Goal: Transaction & Acquisition: Purchase product/service

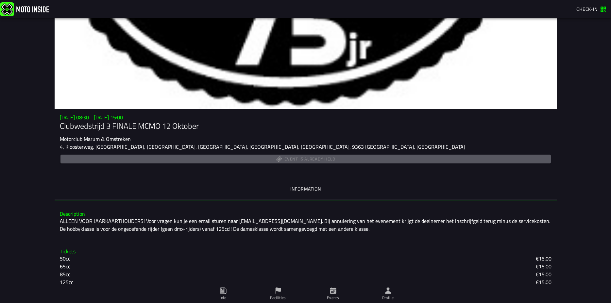
scroll to position [38, 0]
click at [10, 10] on img at bounding box center [24, 9] width 49 height 14
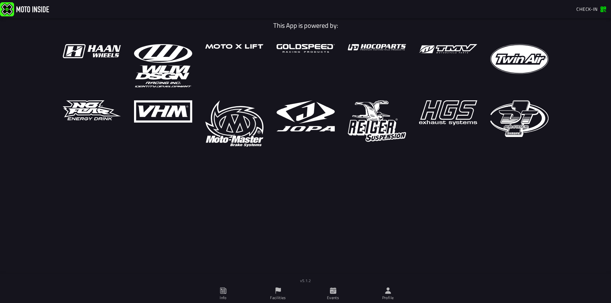
click at [582, 10] on span "Check-in" at bounding box center [587, 9] width 21 height 7
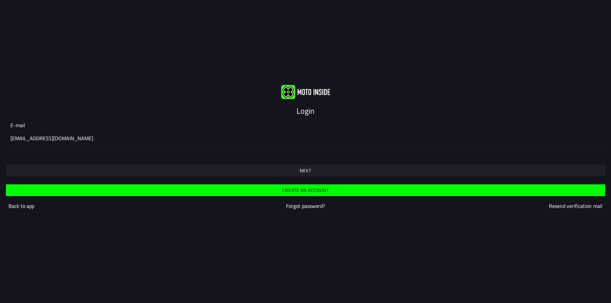
type input "[EMAIL_ADDRESS][DOMAIN_NAME]"
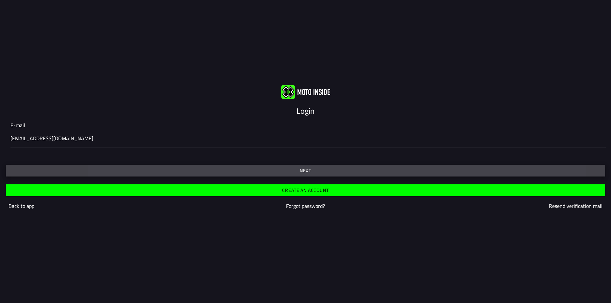
click at [0, 0] on slot "Next" at bounding box center [0, 0] width 0 height 0
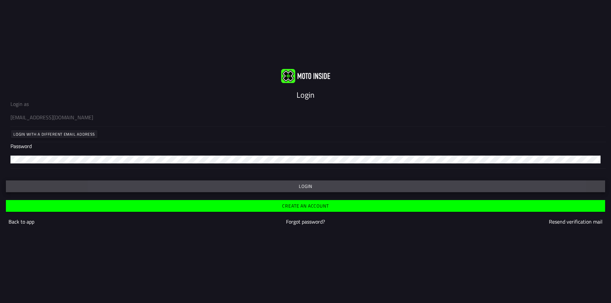
click at [0, 0] on slot "Login" at bounding box center [0, 0] width 0 height 0
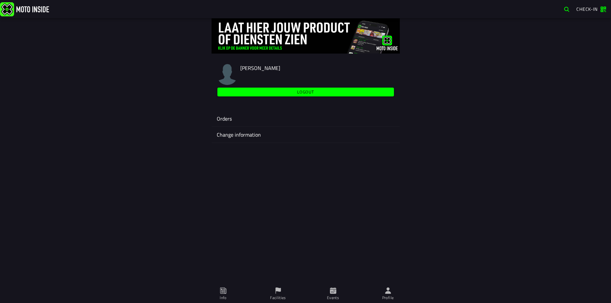
click at [333, 296] on ion-label "Events" at bounding box center [333, 298] width 12 height 6
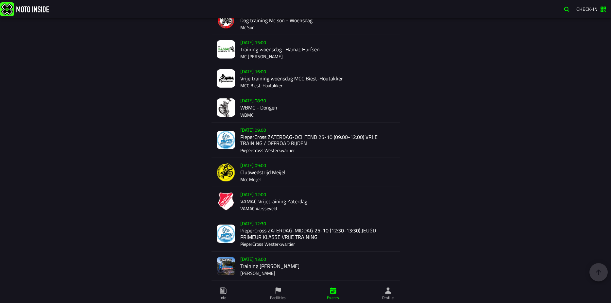
scroll to position [565, 0]
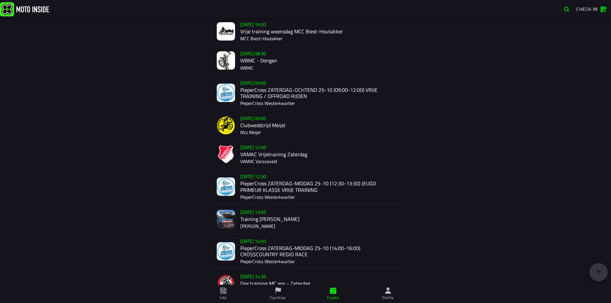
click at [278, 94] on div "Sa 25 Oct - 09:00 PieperCross ZATERDAG-OCHTEND 25-10 (09:00-12:00) VRIJE TRAINI…" at bounding box center [317, 93] width 154 height 35
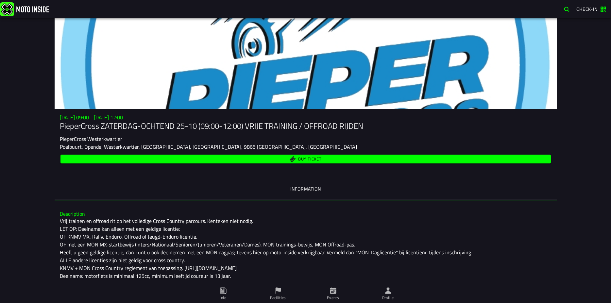
click at [291, 157] on span "Buy ticket" at bounding box center [305, 159] width 483 height 6
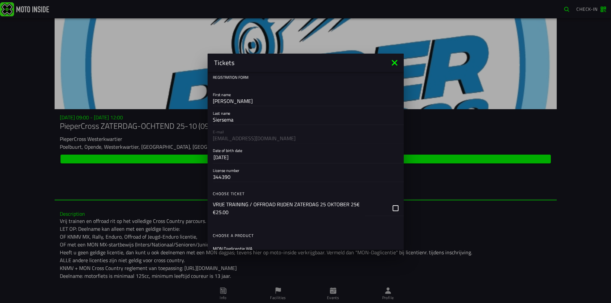
scroll to position [47, 0]
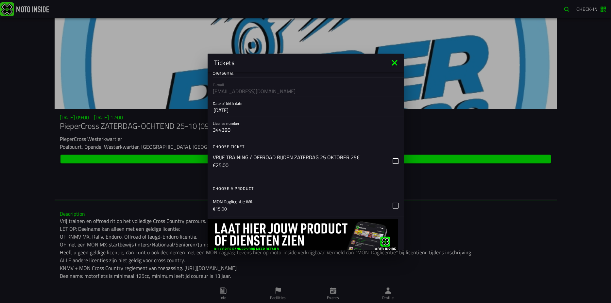
click at [389, 160] on div "button" at bounding box center [384, 161] width 39 height 16
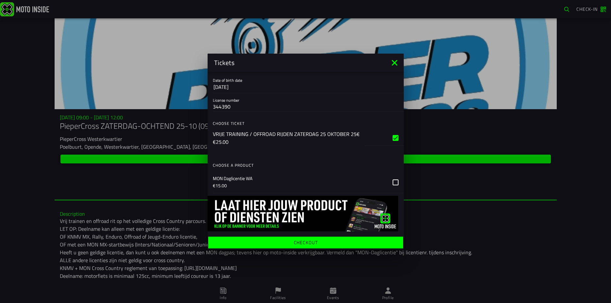
click at [393, 181] on icon at bounding box center [396, 183] width 6 height 6
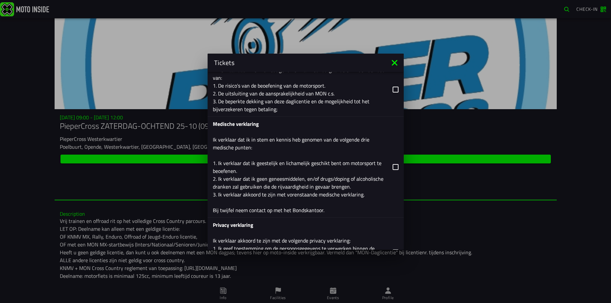
scroll to position [494, 0]
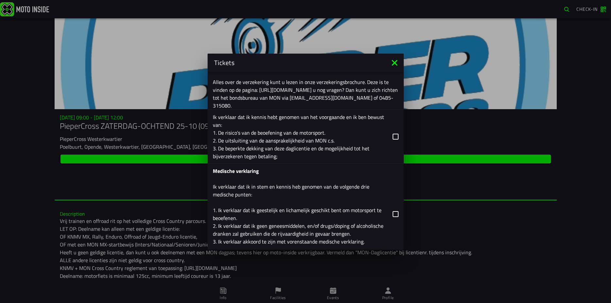
click at [393, 136] on icon at bounding box center [396, 137] width 6 height 6
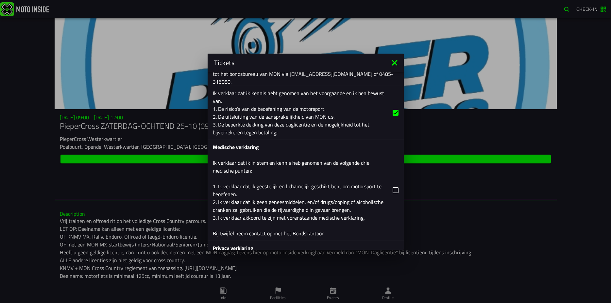
scroll to position [565, 0]
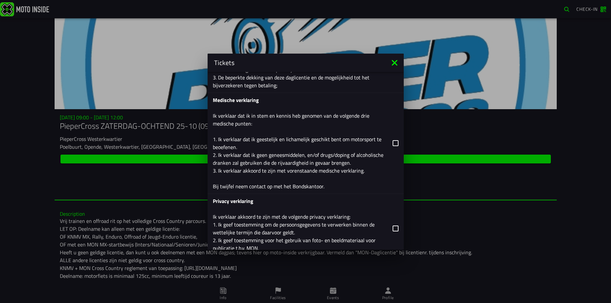
click at [393, 142] on icon at bounding box center [396, 143] width 6 height 6
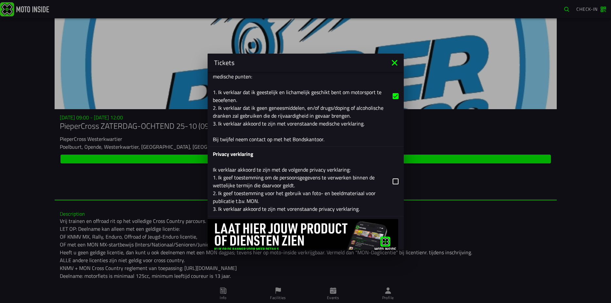
scroll to position [635, 0]
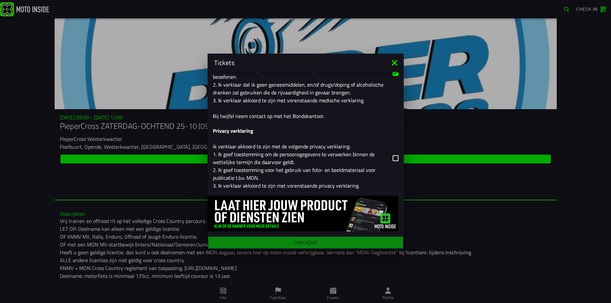
click at [393, 156] on icon at bounding box center [396, 158] width 6 height 6
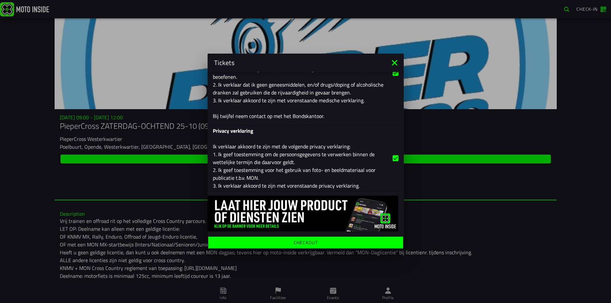
click at [303, 241] on ion-label "Checkout" at bounding box center [306, 242] width 24 height 5
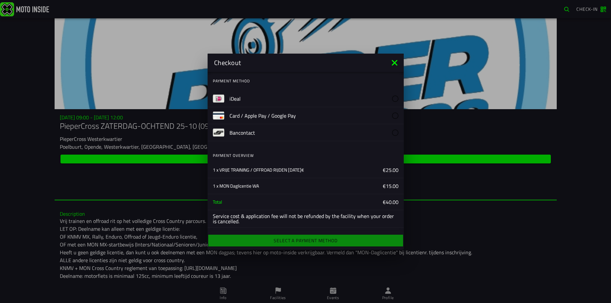
click at [338, 95] on label "iDeal" at bounding box center [314, 98] width 169 height 17
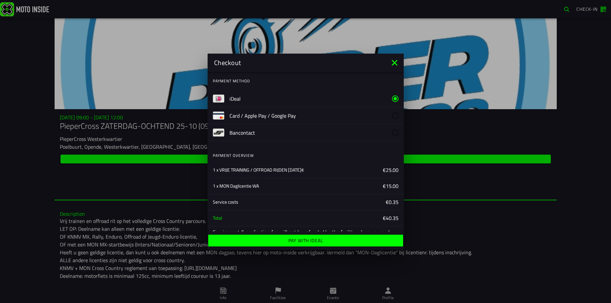
scroll to position [15, 0]
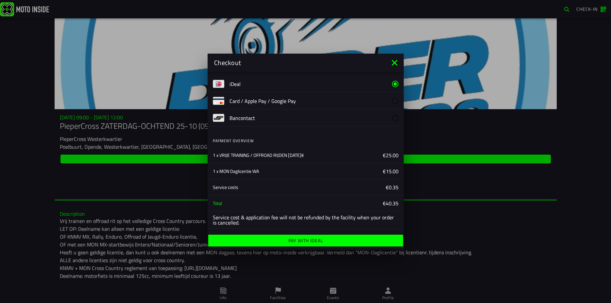
click at [308, 239] on ion-label "Pay with iDeal" at bounding box center [305, 240] width 35 height 5
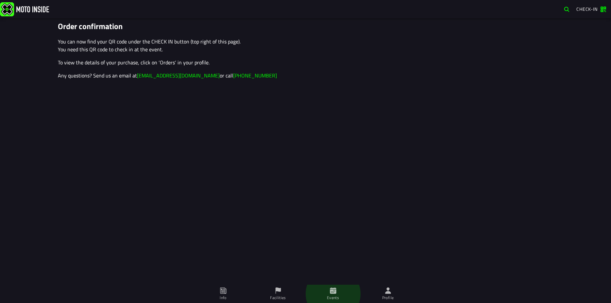
click at [333, 294] on icon at bounding box center [333, 290] width 7 height 7
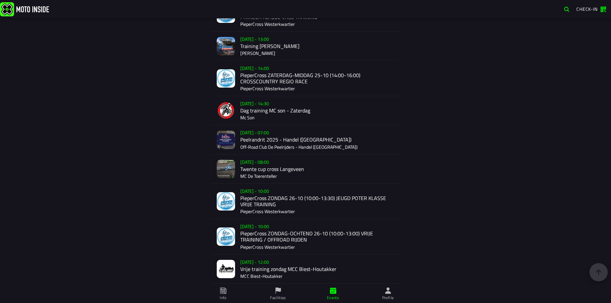
scroll to position [644, 0]
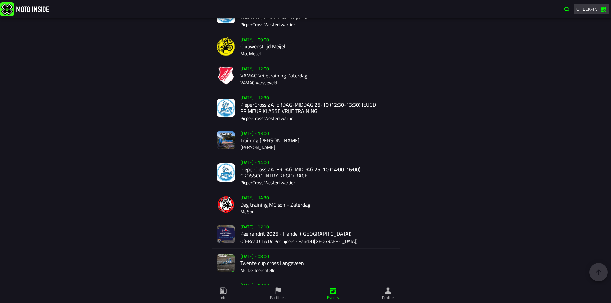
click at [583, 11] on span "Check-in" at bounding box center [587, 9] width 21 height 7
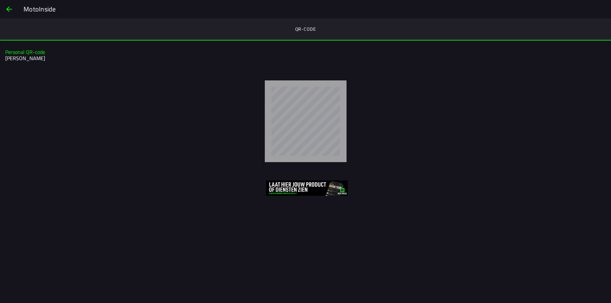
click at [26, 60] on h2 "[PERSON_NAME]" at bounding box center [304, 58] width 599 height 6
click at [22, 59] on h2 "[PERSON_NAME]" at bounding box center [304, 58] width 599 height 6
click at [0, 0] on slot "MotoInside" at bounding box center [0, 0] width 0 height 0
click at [9, 10] on span "back" at bounding box center [9, 9] width 8 height 16
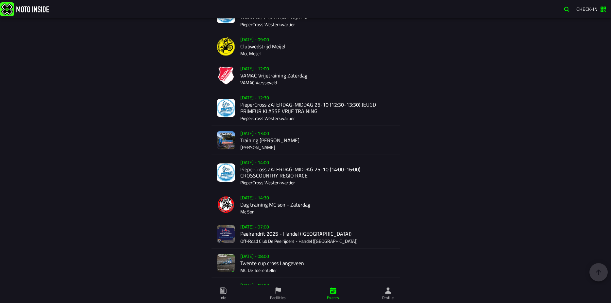
scroll to position [597, 0]
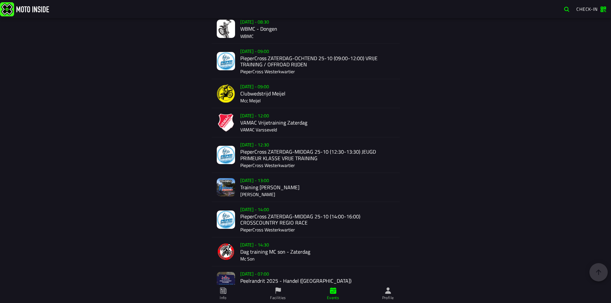
click at [388, 295] on ion-label "Profile" at bounding box center [388, 298] width 12 height 6
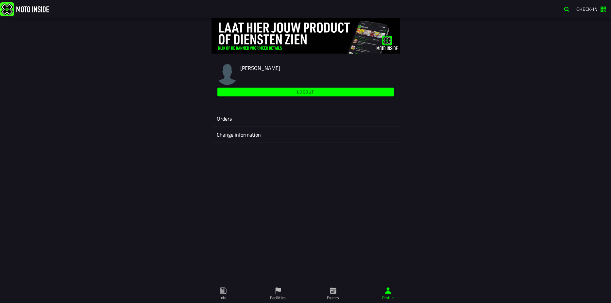
click at [223, 120] on ion-label "Orders" at bounding box center [306, 119] width 178 height 8
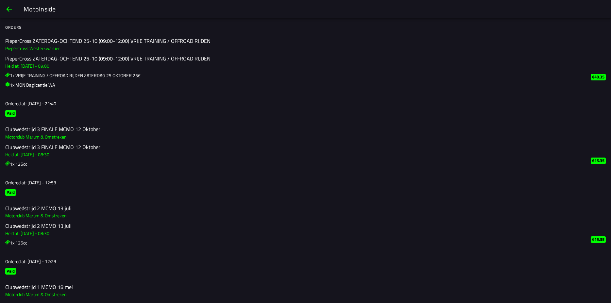
click at [10, 12] on span "back" at bounding box center [9, 9] width 8 height 16
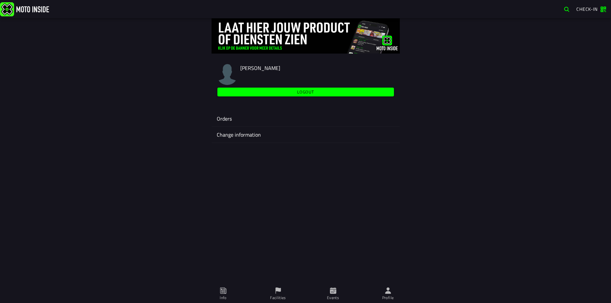
click at [337, 292] on span "Events" at bounding box center [333, 294] width 47 height 18
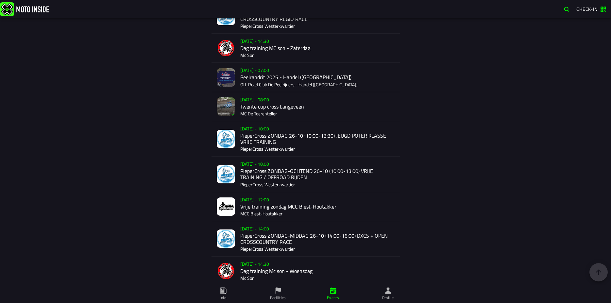
scroll to position [706, 0]
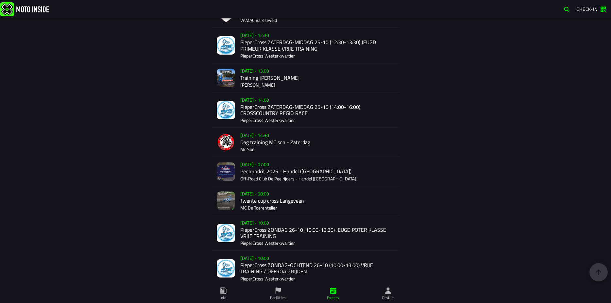
click at [265, 232] on div "[DATE] - 10:00 PieperCross ZONDAG 26-10 (10:00-13:30) JEUGD POTER KLASSE VRIJE …" at bounding box center [317, 233] width 154 height 35
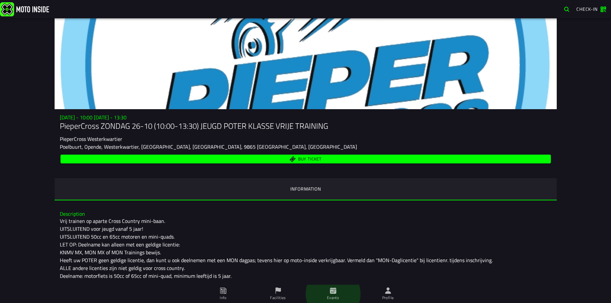
click at [333, 293] on icon at bounding box center [333, 290] width 6 height 6
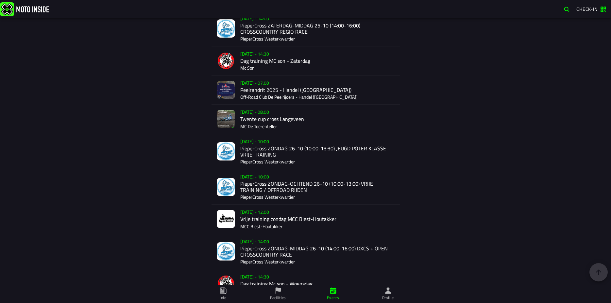
scroll to position [1654, 0]
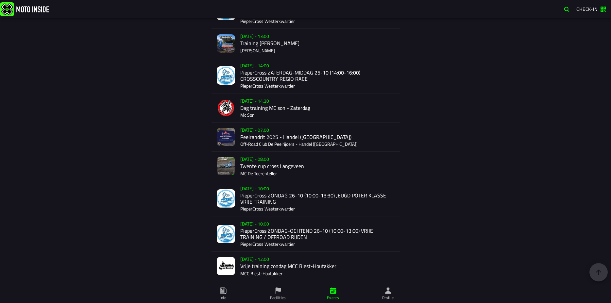
click at [275, 235] on div "[DATE] - 10:00 PieperCross ZONDAG-OCHTEND 26-10 (10:00-13:00) VRIJE TRAINING / …" at bounding box center [317, 234] width 154 height 35
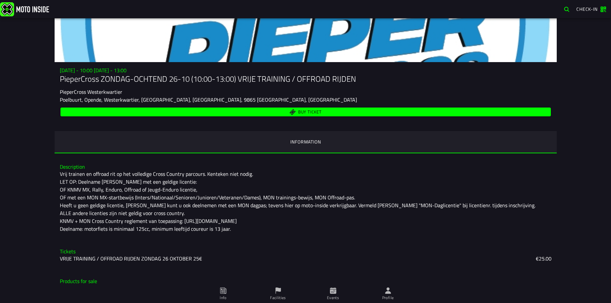
scroll to position [60, 0]
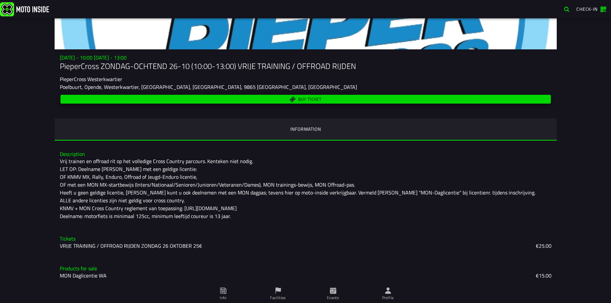
click at [300, 100] on span "Buy ticket" at bounding box center [310, 99] width 24 height 4
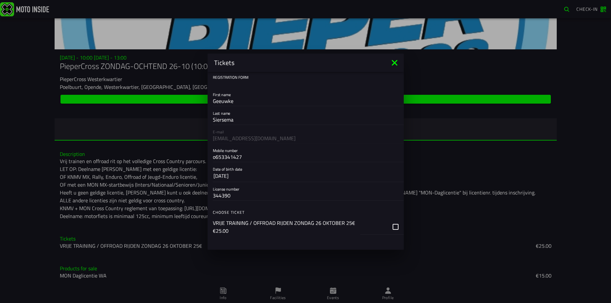
scroll to position [47, 0]
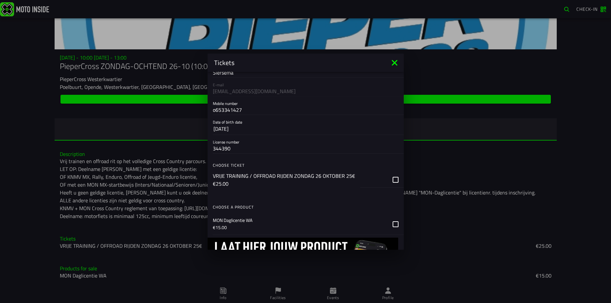
click at [390, 180] on div "button" at bounding box center [381, 180] width 43 height 16
click at [393, 224] on icon at bounding box center [396, 224] width 6 height 6
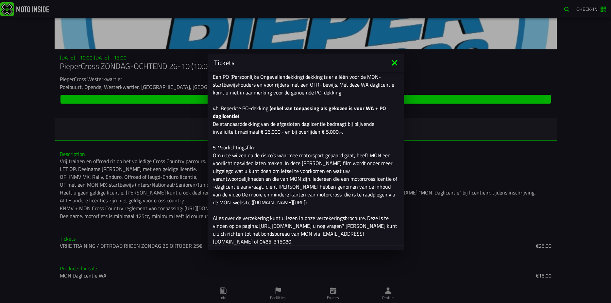
scroll to position [424, 0]
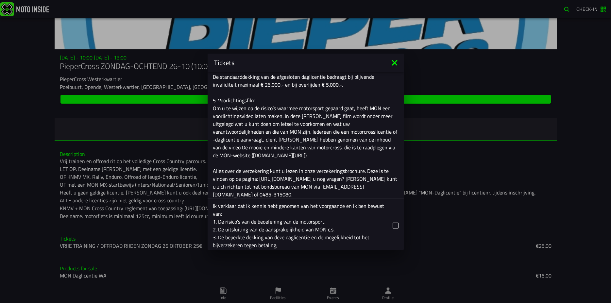
click at [393, 226] on icon at bounding box center [396, 226] width 6 height 6
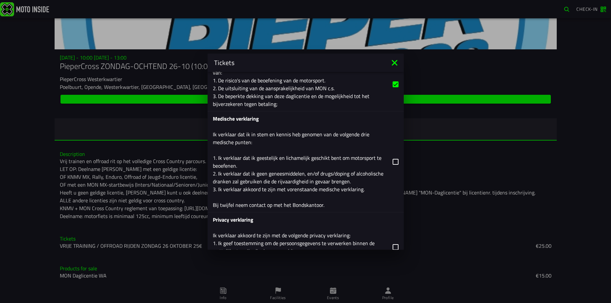
click at [393, 162] on icon at bounding box center [396, 162] width 6 height 6
click at [393, 245] on icon at bounding box center [396, 247] width 6 height 6
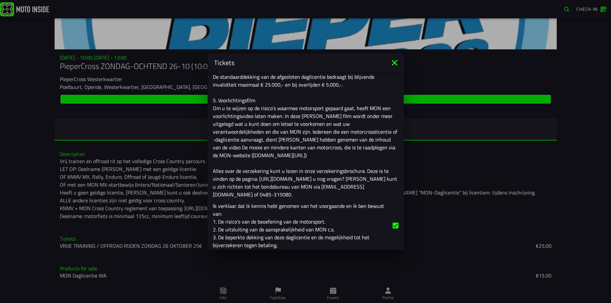
scroll to position [654, 0]
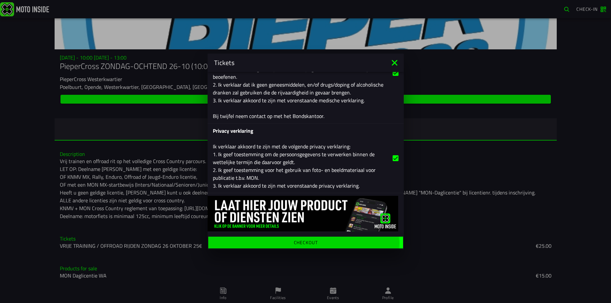
click at [305, 243] on ion-label "Checkout" at bounding box center [306, 242] width 24 height 5
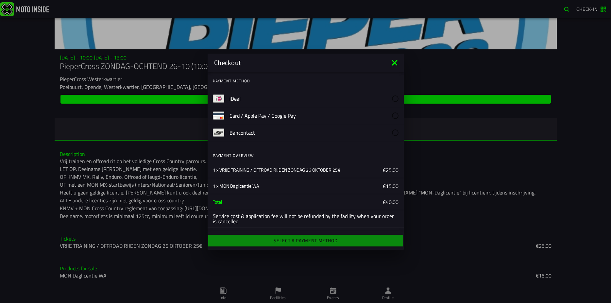
click at [396, 97] on div at bounding box center [395, 98] width 7 height 7
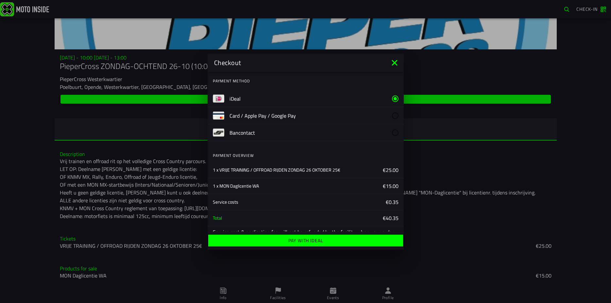
scroll to position [15, 0]
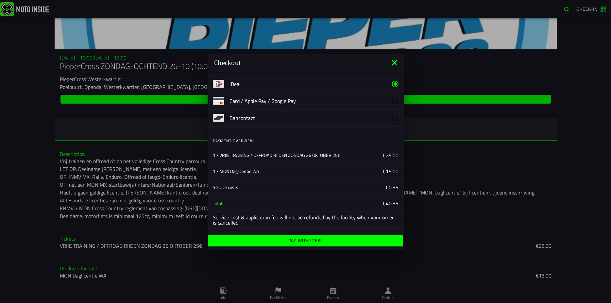
click at [297, 240] on ion-label "Pay with iDeal" at bounding box center [305, 240] width 35 height 5
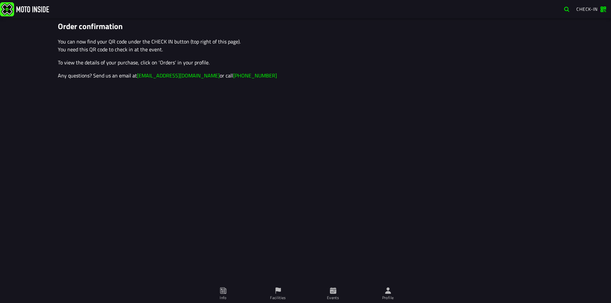
click at [387, 295] on span "Profile" at bounding box center [388, 294] width 47 height 18
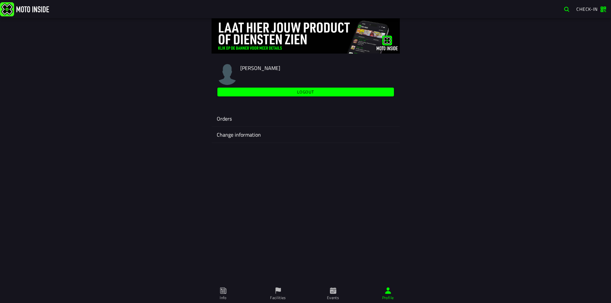
click at [228, 118] on ion-label "Orders" at bounding box center [306, 119] width 178 height 8
